Goal: Task Accomplishment & Management: Manage account settings

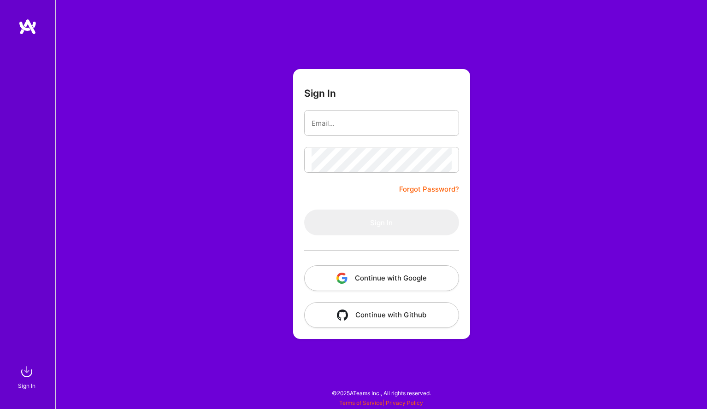
click at [373, 276] on button "Continue with Google" at bounding box center [381, 278] width 155 height 26
click at [357, 122] on input "email" at bounding box center [381, 122] width 140 height 23
type input "abdullahsarder09@gmail.com"
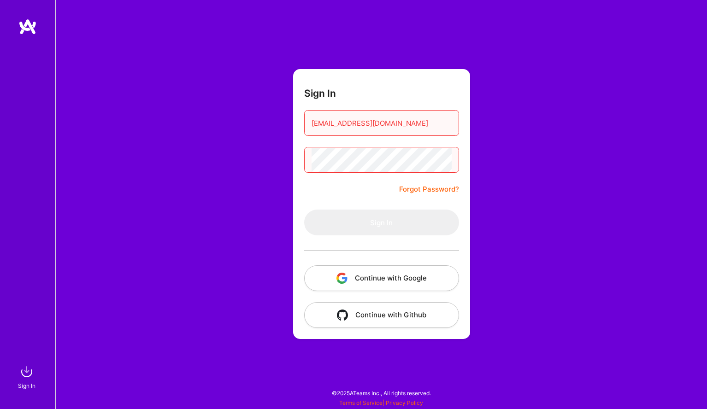
click at [30, 27] on img at bounding box center [27, 26] width 18 height 17
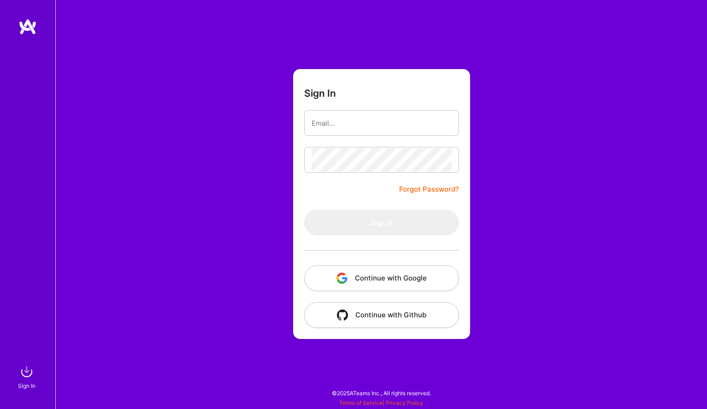
click at [30, 27] on img at bounding box center [27, 26] width 18 height 17
click at [27, 375] on img at bounding box center [27, 372] width 18 height 18
click at [26, 28] on img at bounding box center [27, 26] width 18 height 17
